Goal: Use online tool/utility: Utilize a website feature to perform a specific function

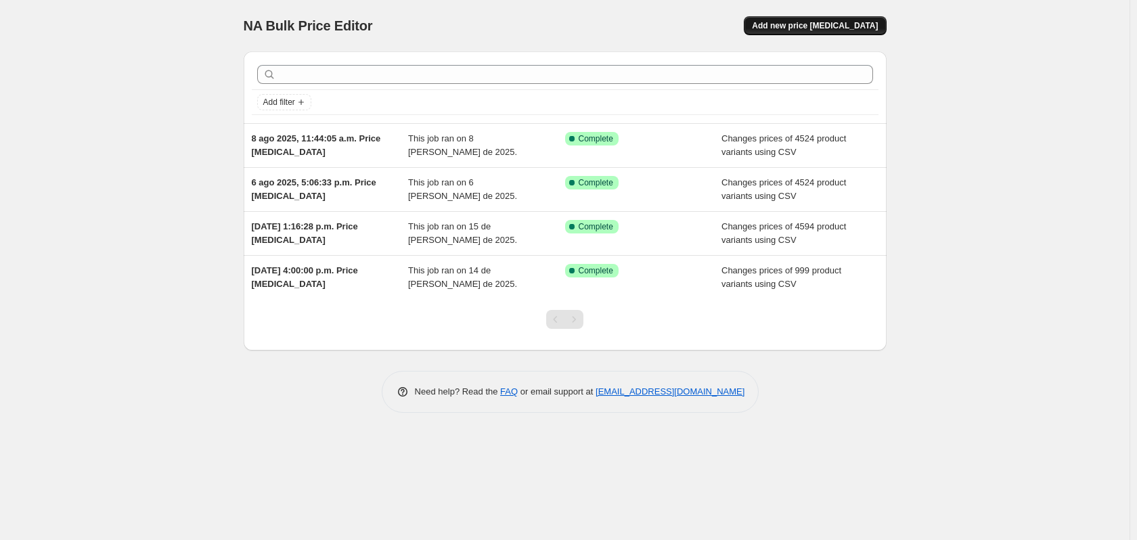
click at [812, 33] on button "Add new price [MEDICAL_DATA]" at bounding box center [815, 25] width 142 height 19
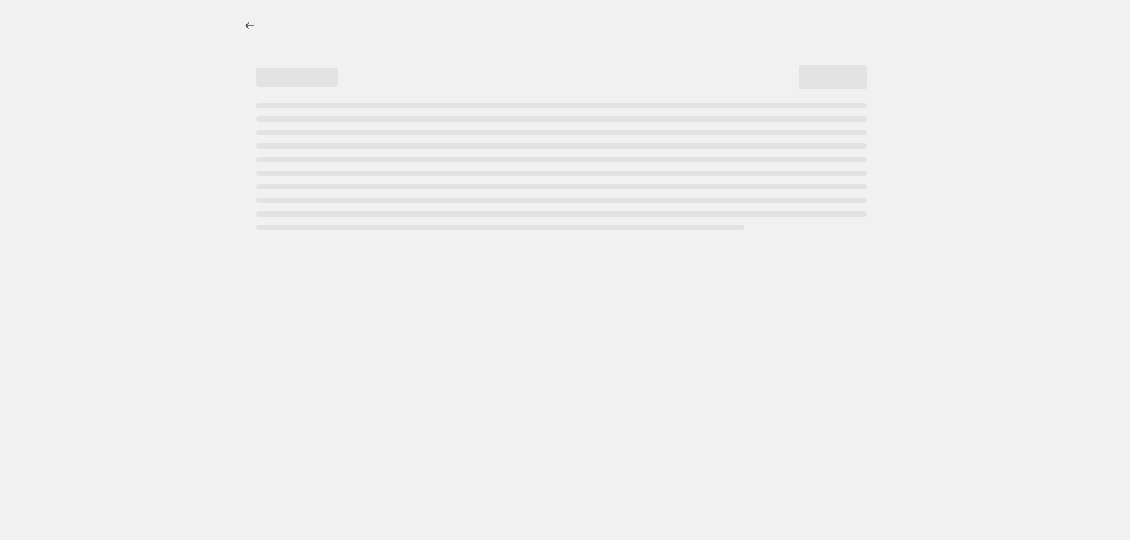
select select "percentage"
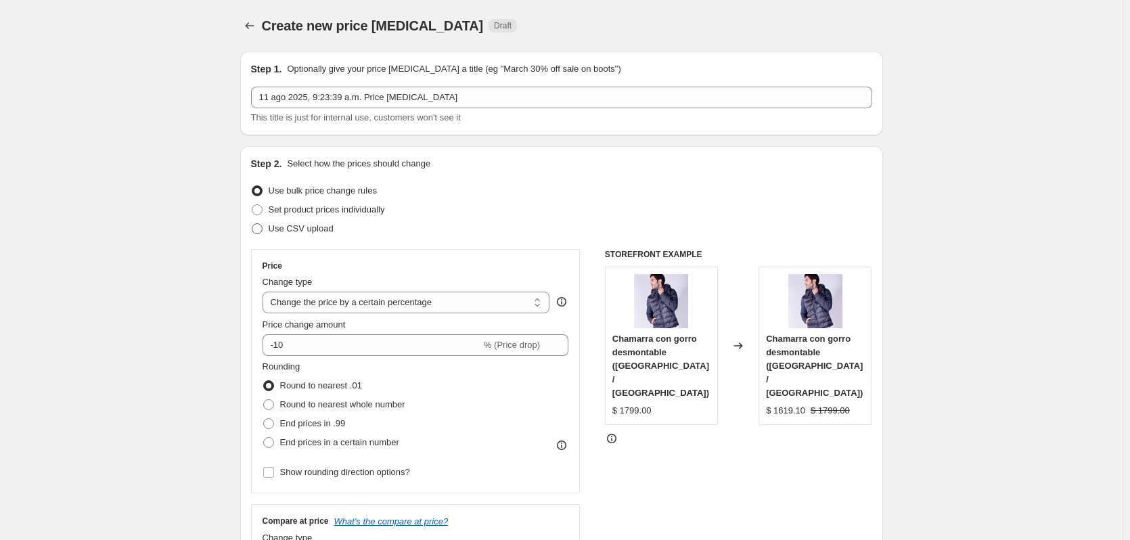
click at [257, 236] on label "Use CSV upload" at bounding box center [292, 228] width 83 height 19
click at [252, 224] on input "Use CSV upload" at bounding box center [252, 223] width 1 height 1
radio input "true"
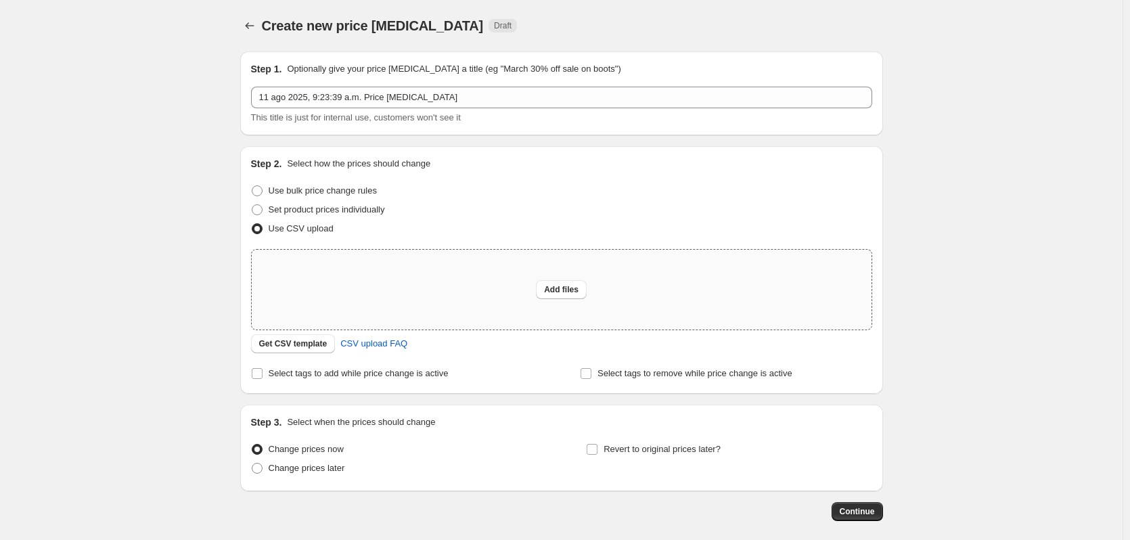
click at [466, 269] on div "Add files" at bounding box center [562, 290] width 620 height 80
type input "C:\fakepath\Precios SHYLA [DATE].csv"
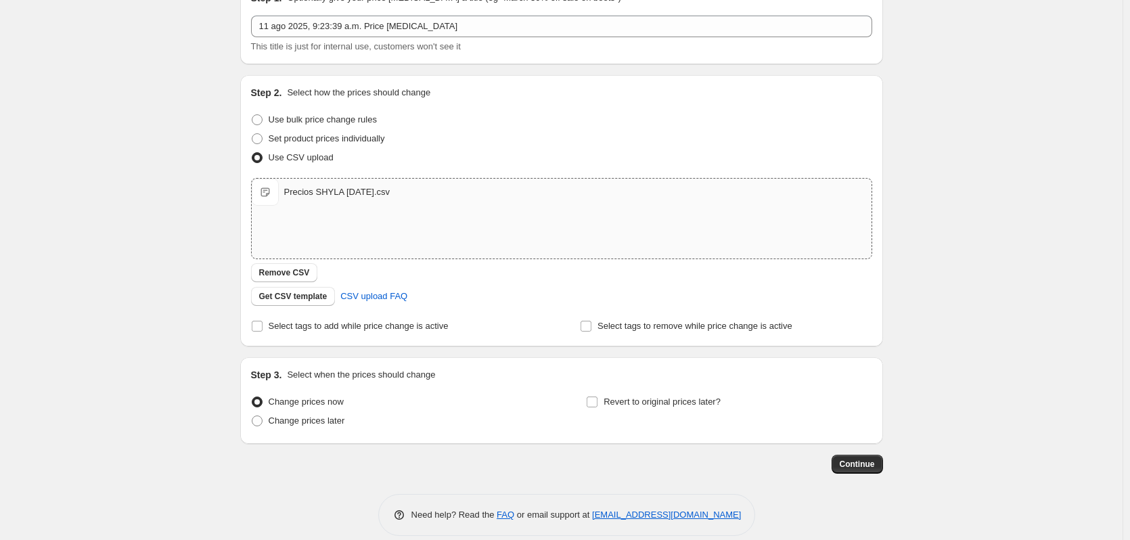
scroll to position [87, 0]
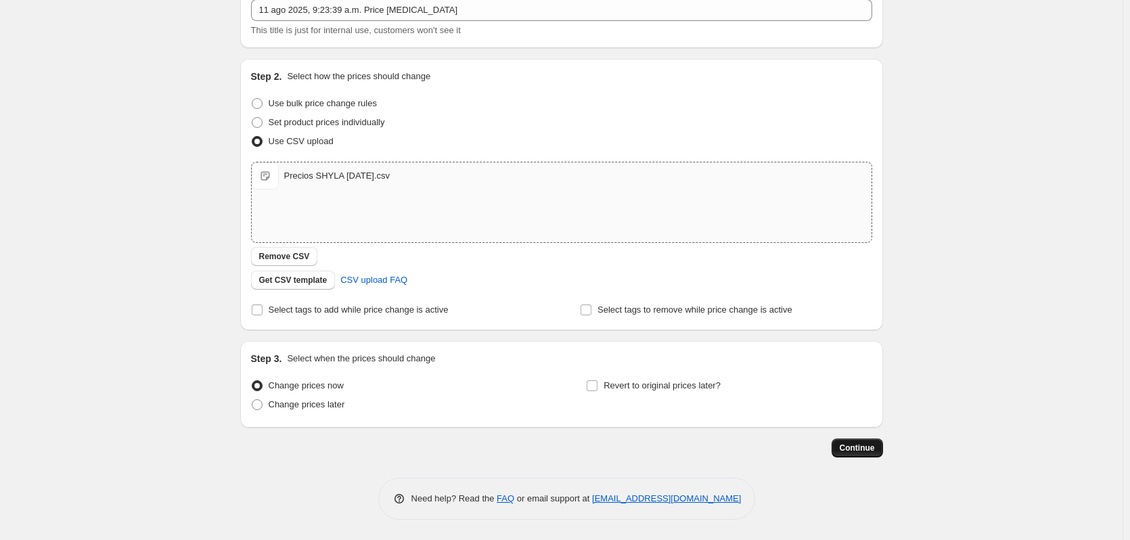
click at [867, 454] on button "Continue" at bounding box center [856, 447] width 51 height 19
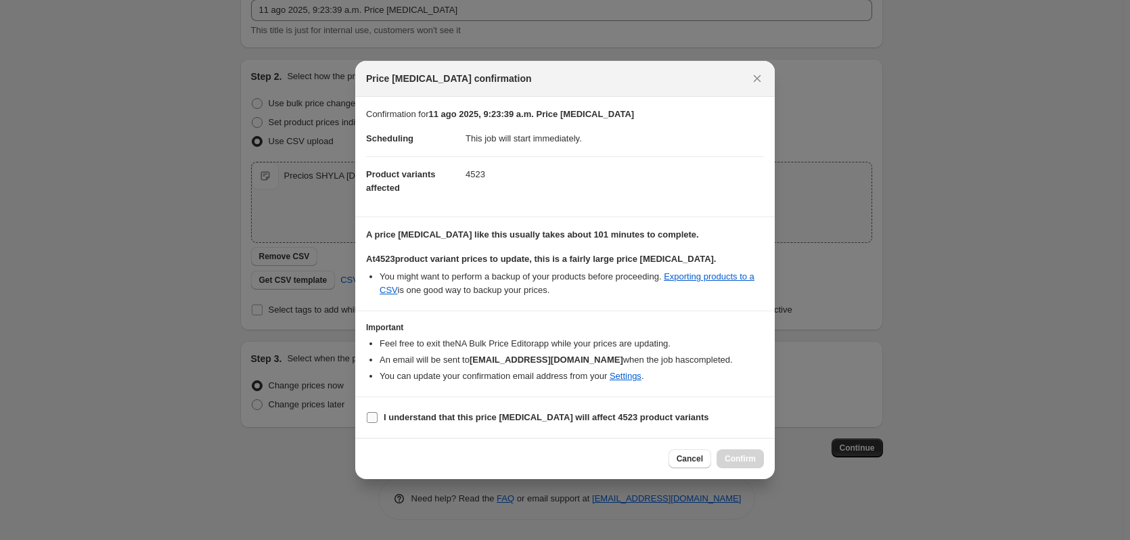
click at [487, 415] on b "I understand that this price [MEDICAL_DATA] will affect 4523 product variants" at bounding box center [546, 417] width 325 height 10
click at [378, 415] on input "I understand that this price [MEDICAL_DATA] will affect 4523 product variants" at bounding box center [372, 417] width 11 height 11
checkbox input "true"
click at [755, 449] on button "Confirm" at bounding box center [739, 458] width 47 height 19
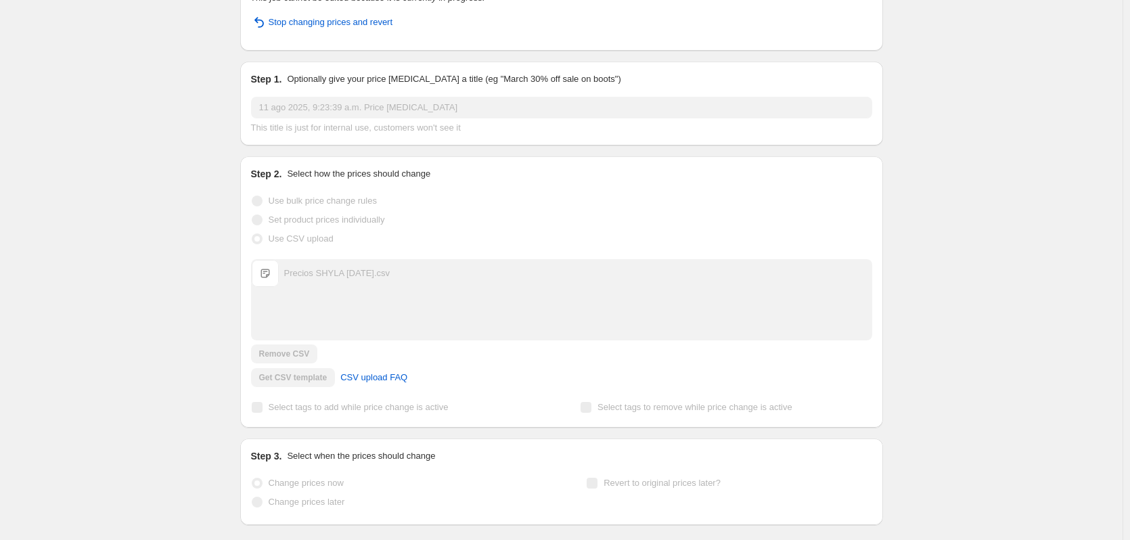
click at [974, 285] on div "11 ago 2025, 9:23:39 a.m. Price [MEDICAL_DATA]. This page is ready 11 ago 2025,…" at bounding box center [561, 260] width 1122 height 695
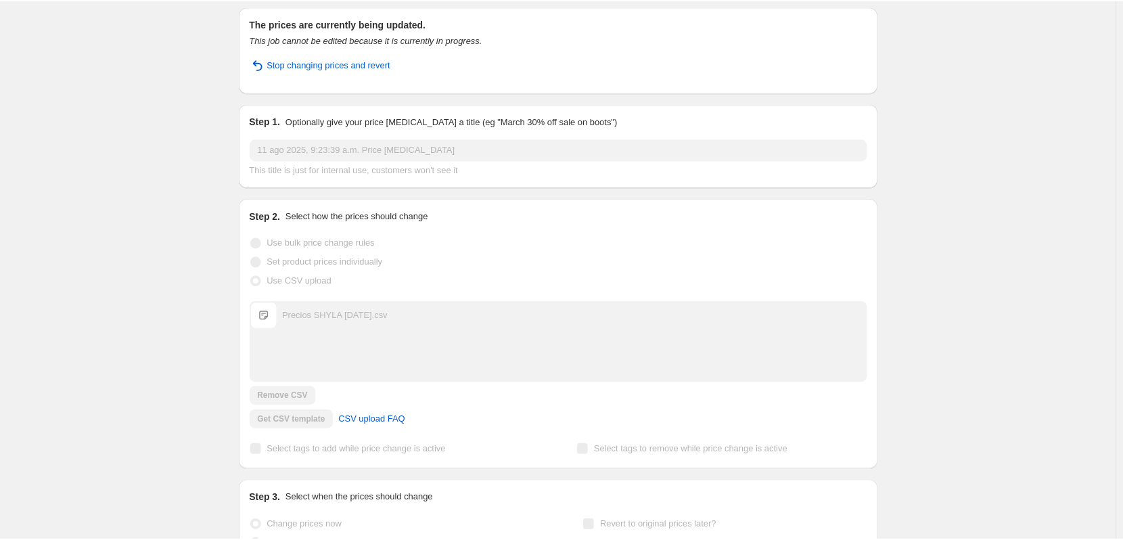
scroll to position [0, 0]
